Goal: Complete application form: Complete application form

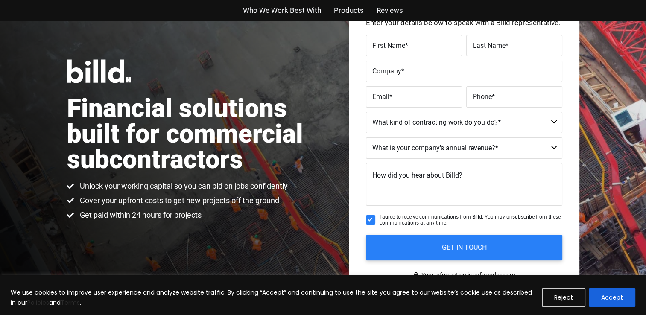
scroll to position [48, 0]
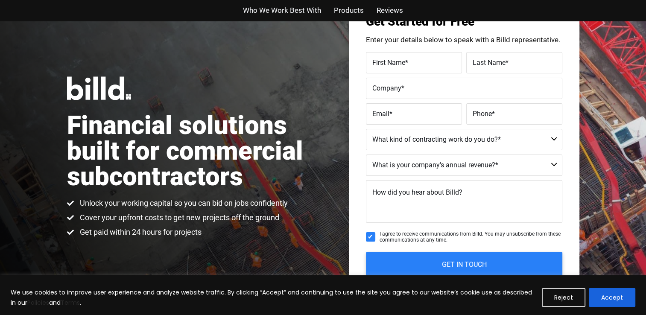
click at [429, 59] on label "First Name *" at bounding box center [413, 62] width 83 height 12
click at [429, 59] on input "First Name *" at bounding box center [414, 62] width 96 height 21
click at [398, 59] on label "First Name *" at bounding box center [413, 62] width 83 height 12
click at [398, 59] on input "First Name *" at bounding box center [414, 62] width 96 height 21
type input "[PERSON_NAME]"
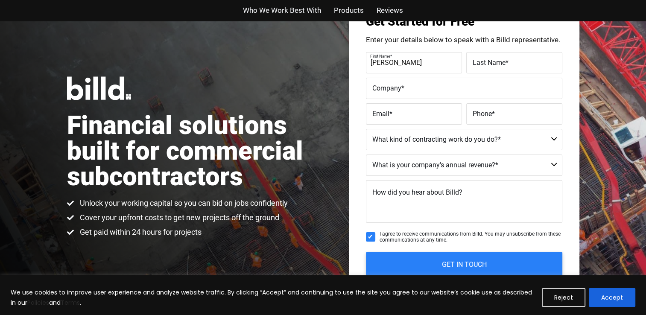
type input "[PERSON_NAME]"
type input "SORKATY CAPITAL ADVISORS LLC"
type input "[EMAIL_ADDRESS][DOMAIN_NAME]"
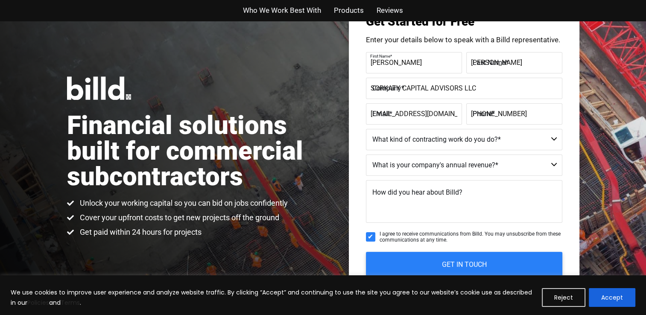
type input "[PHONE_NUMBER]"
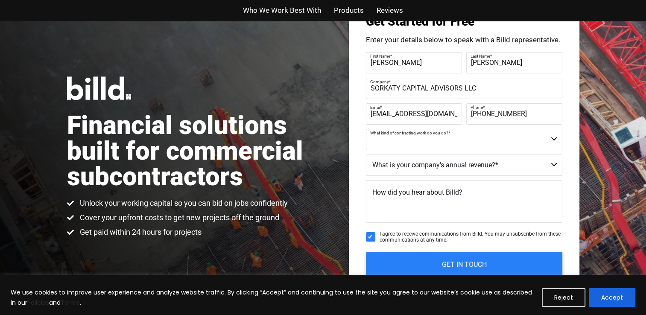
click at [552, 139] on select "Commercial Commercial and Residential Residential Not a Contractor" at bounding box center [464, 139] width 196 height 21
select select "Not a Contractor"
click at [366, 129] on select "Commercial Commercial and Residential Residential Not a Contractor" at bounding box center [464, 139] width 196 height 21
click at [553, 162] on select "$40M + $25M - $40M $8M - $25M $4M - $8M $2M - $4M $1M - $2M Less than $1M" at bounding box center [464, 165] width 196 height 21
select select "$2M - $4M"
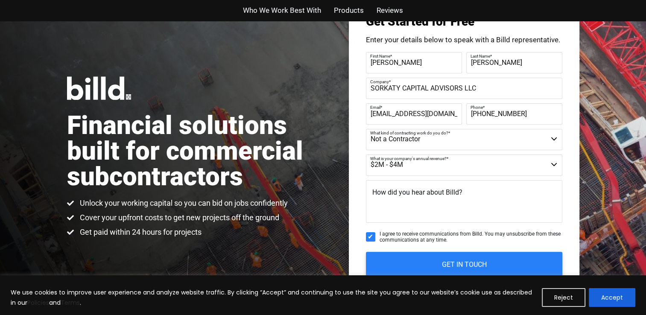
click at [366, 155] on select "$40M + $25M - $40M $8M - $25M $4M - $8M $2M - $4M $1M - $2M Less than $1M" at bounding box center [464, 165] width 196 height 21
click at [389, 210] on textarea "How did you hear about Billd?" at bounding box center [464, 201] width 196 height 43
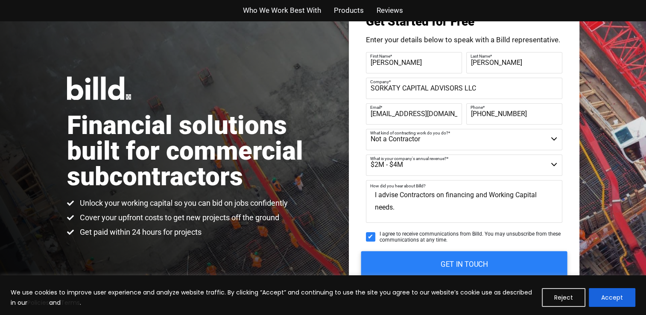
type textarea "I advise Contractors on financing and Working Capital needs."
click at [469, 264] on input "GET IN TOUCH" at bounding box center [464, 264] width 206 height 27
